Goal: Find specific page/section: Find specific page/section

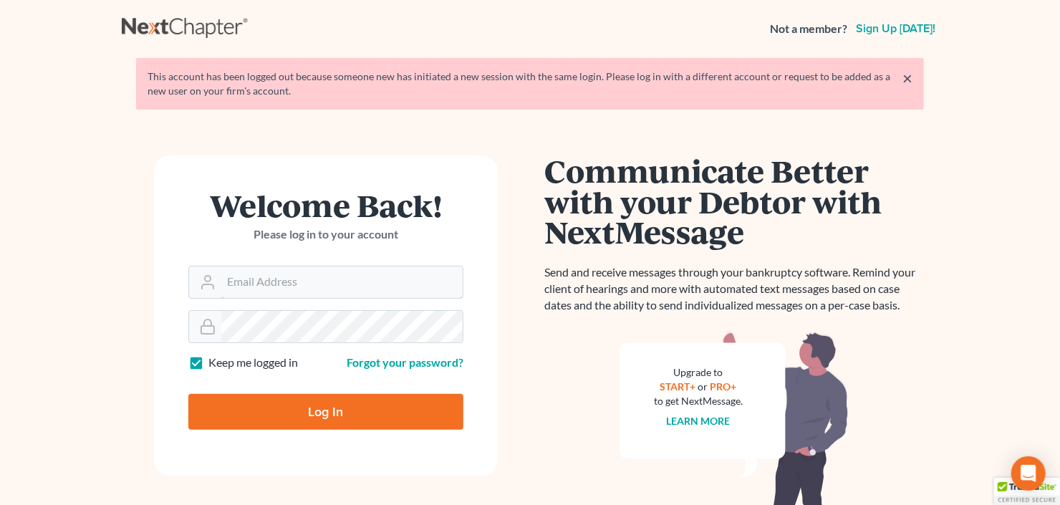
type input "[EMAIL_ADDRESS][DOMAIN_NAME]"
click at [311, 404] on input "Log In" at bounding box center [325, 412] width 275 height 36
type input "Thinking..."
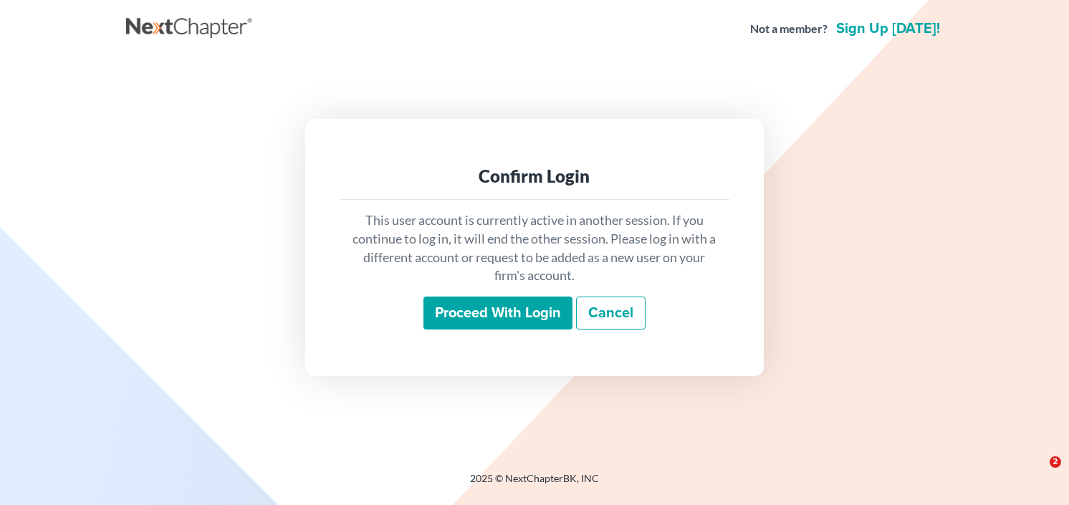
click at [483, 319] on input "Proceed with login" at bounding box center [497, 313] width 149 height 33
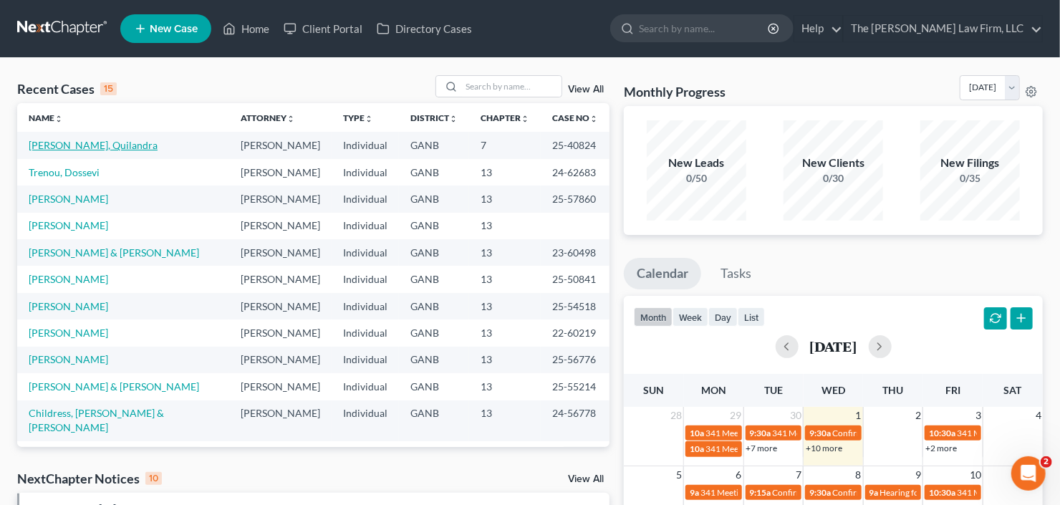
click at [59, 150] on link "Jamison, Quilandra" at bounding box center [93, 145] width 129 height 12
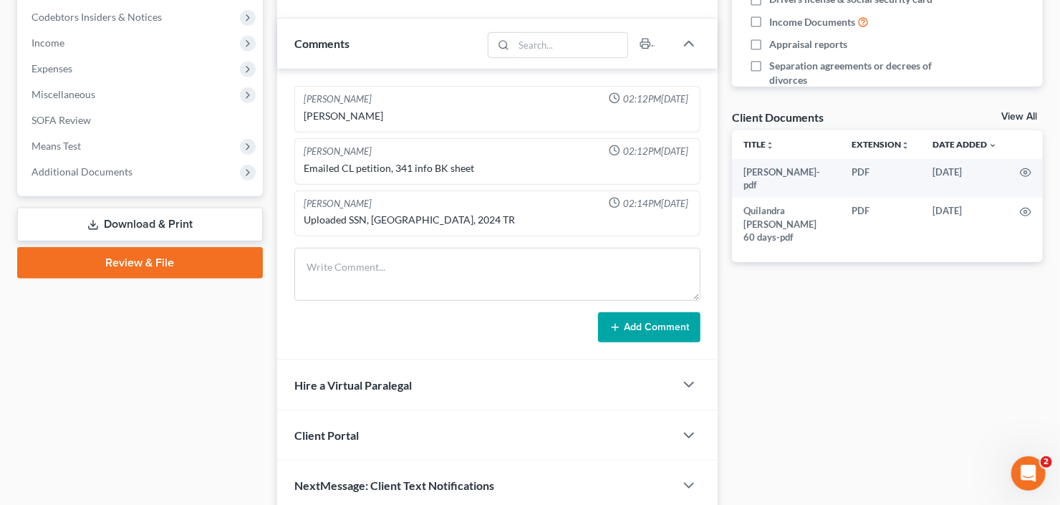
scroll to position [458, 0]
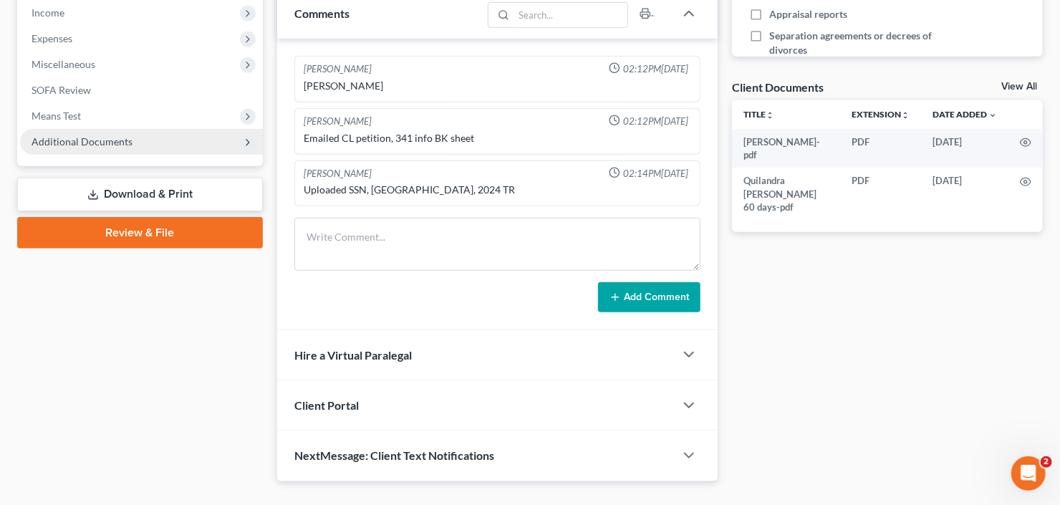
click at [91, 140] on span "Additional Documents" at bounding box center [82, 141] width 101 height 12
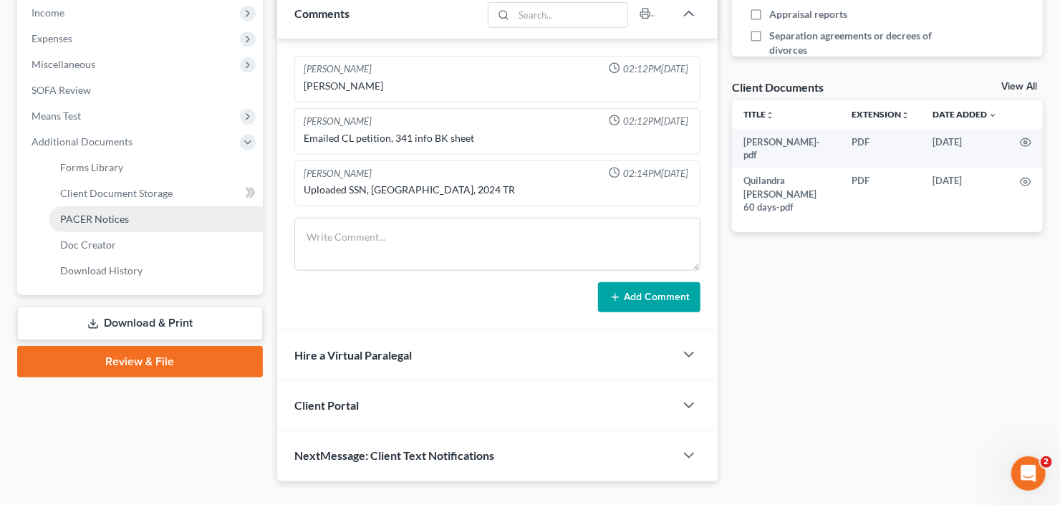
click at [105, 213] on span "PACER Notices" at bounding box center [94, 219] width 69 height 12
